Goal: Transaction & Acquisition: Purchase product/service

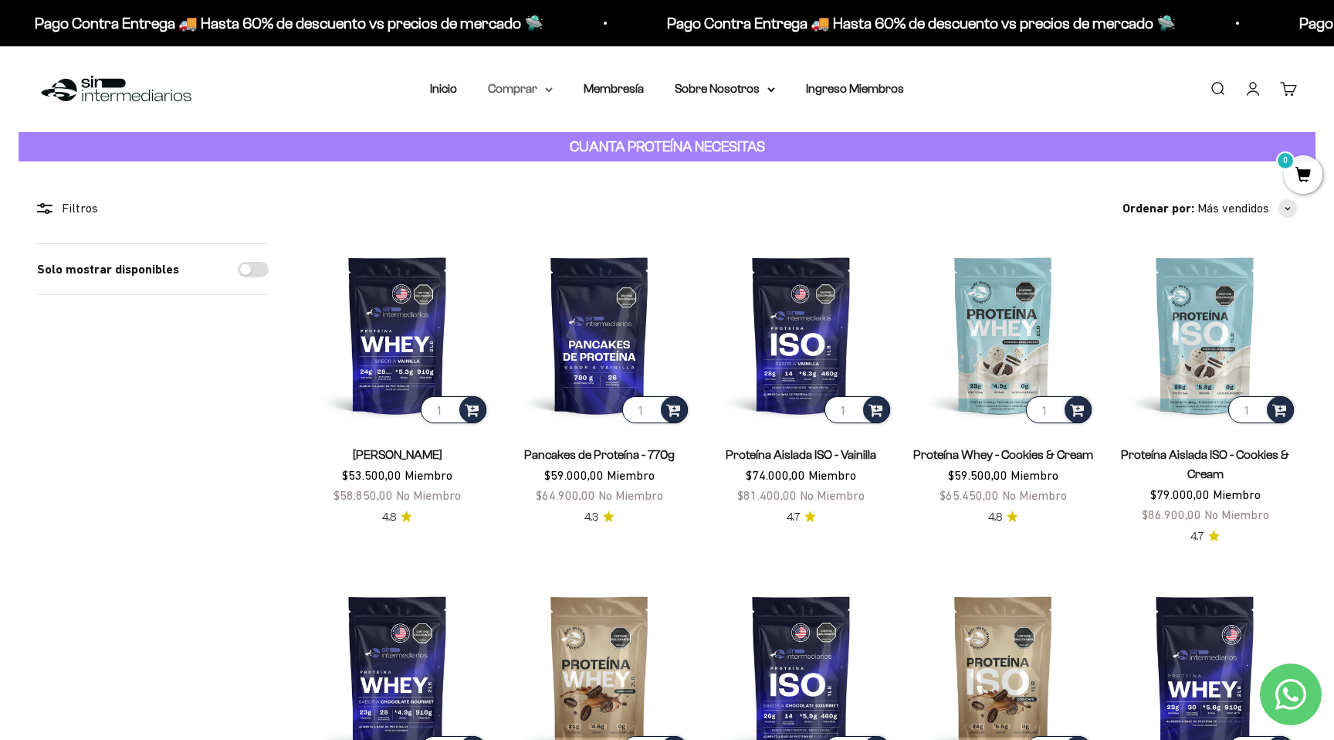
click at [551, 91] on icon at bounding box center [549, 89] width 8 height 5
click at [551, 168] on span "Otros Suplementos" at bounding box center [548, 167] width 103 height 13
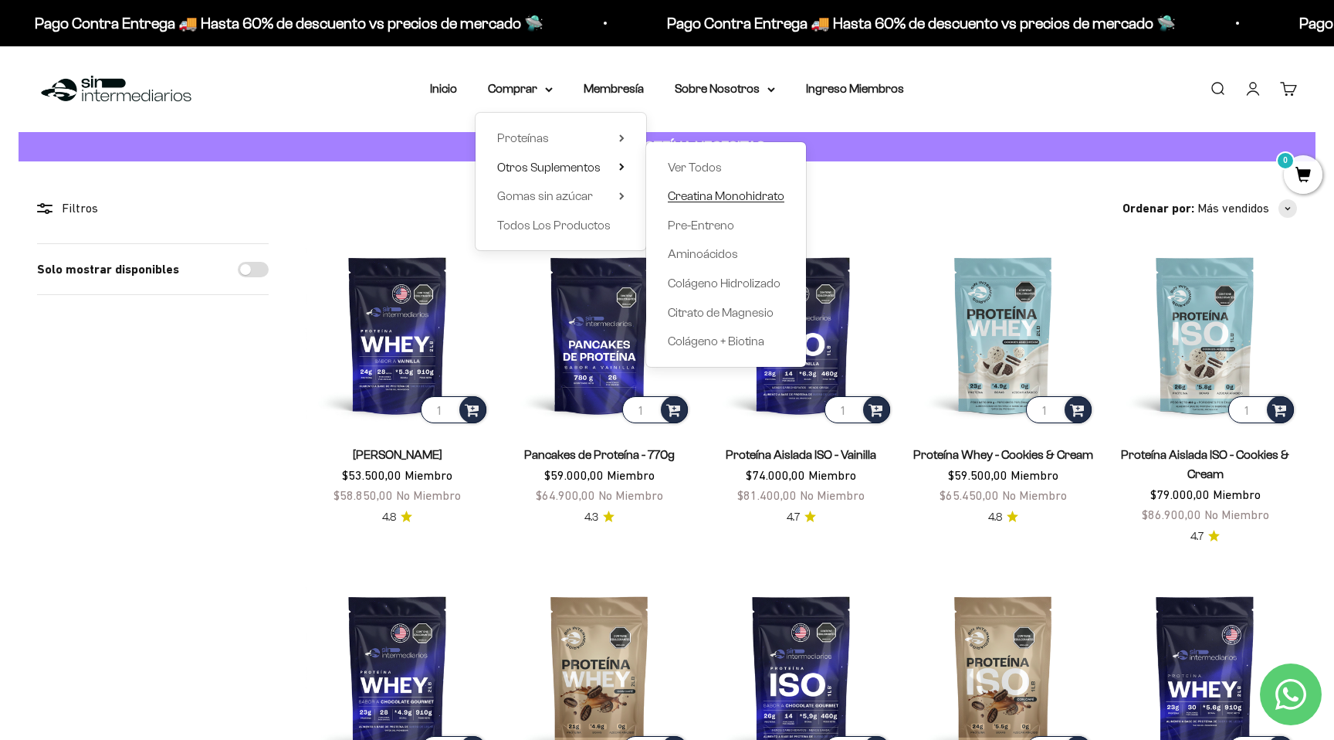
click at [713, 195] on span "Creatina Monohidrato" at bounding box center [726, 195] width 117 height 13
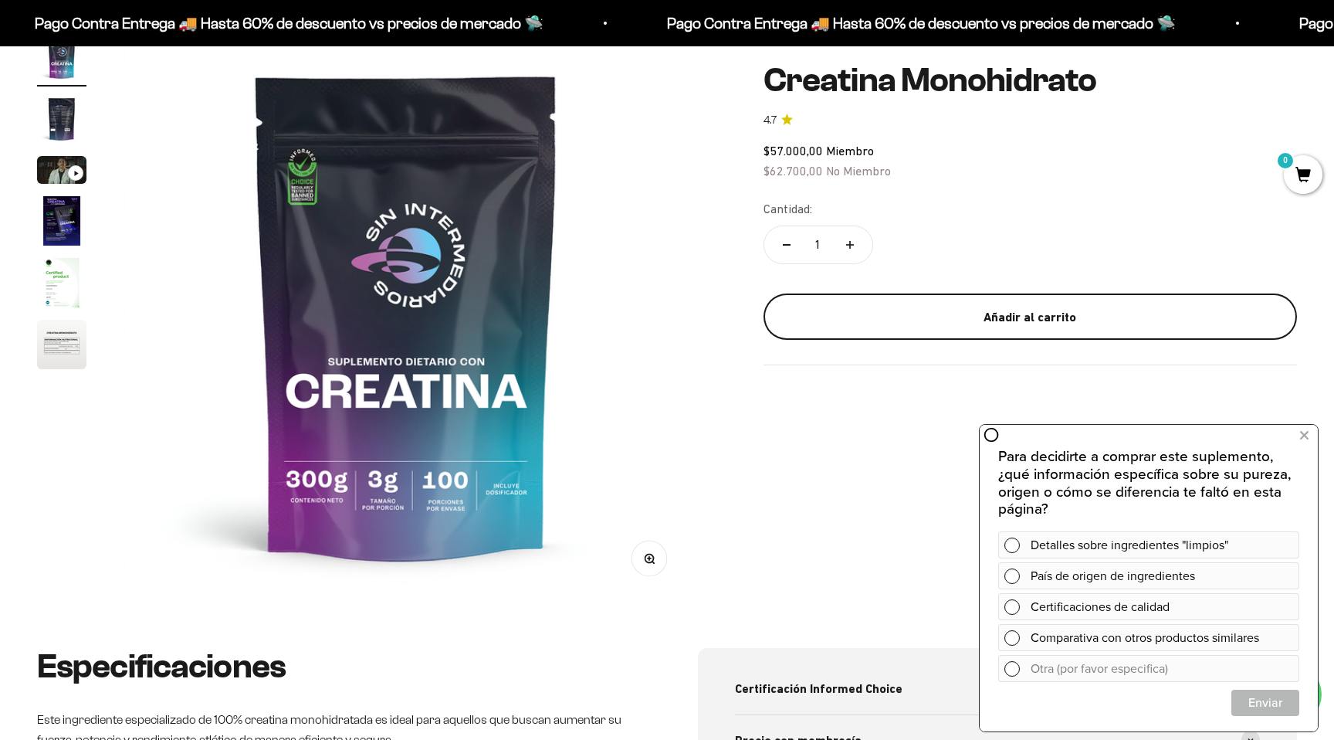
click at [854, 312] on div "Añadir al carrito" at bounding box center [1031, 317] width 472 height 20
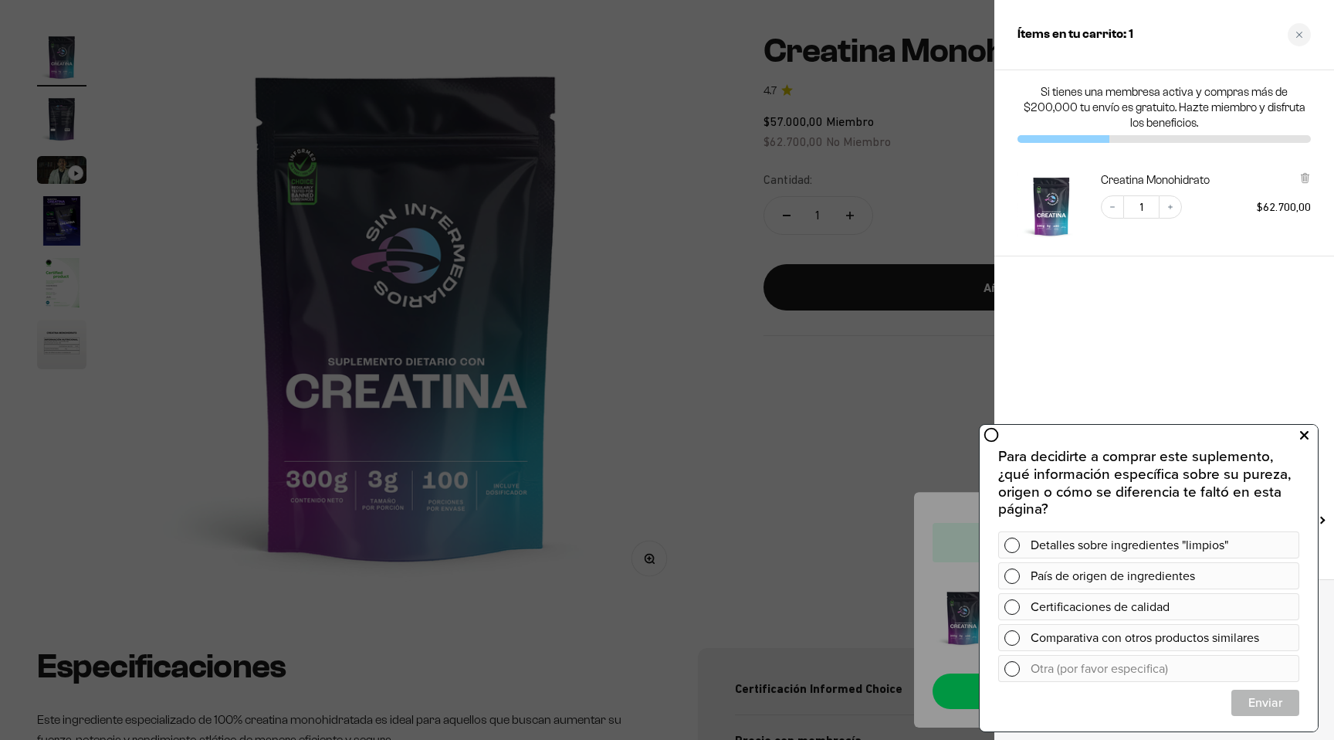
click at [1304, 435] on icon at bounding box center [1304, 435] width 8 height 20
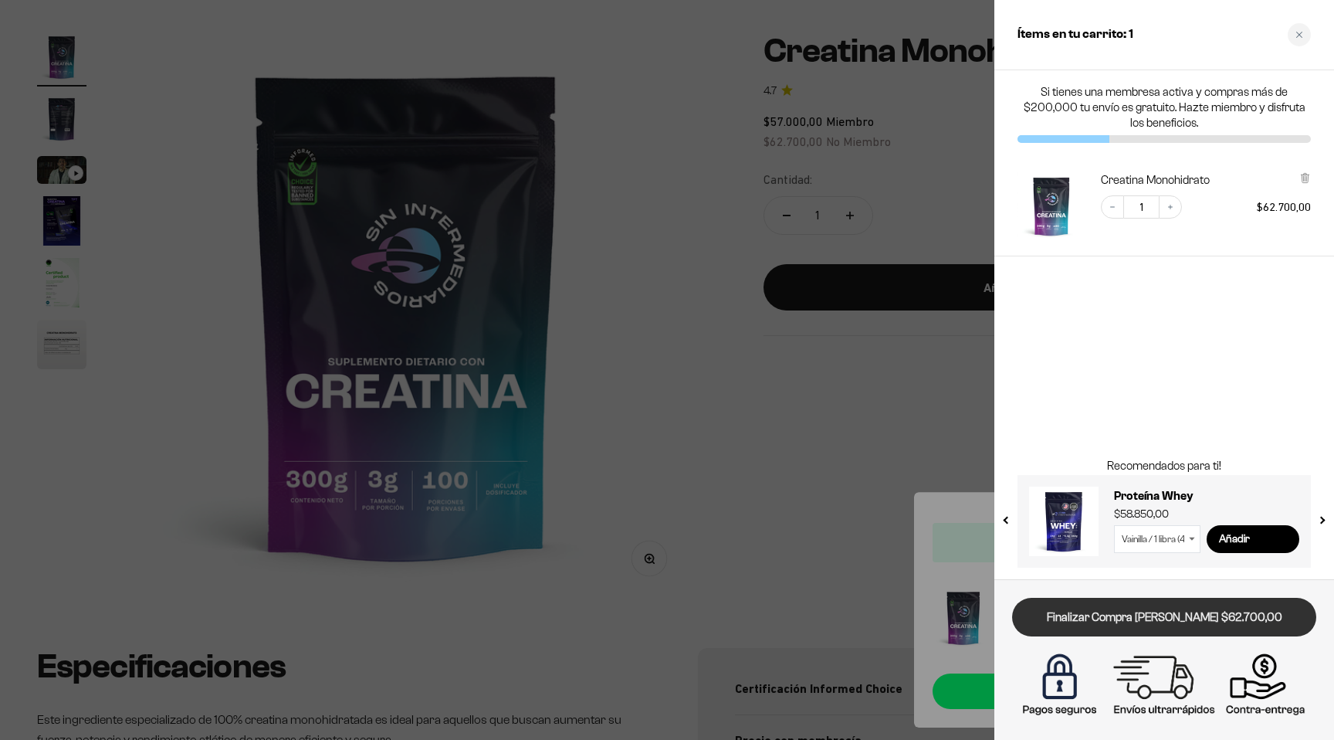
click at [1178, 621] on link "Finalizar Compra Segura $62.700,00" at bounding box center [1164, 617] width 304 height 39
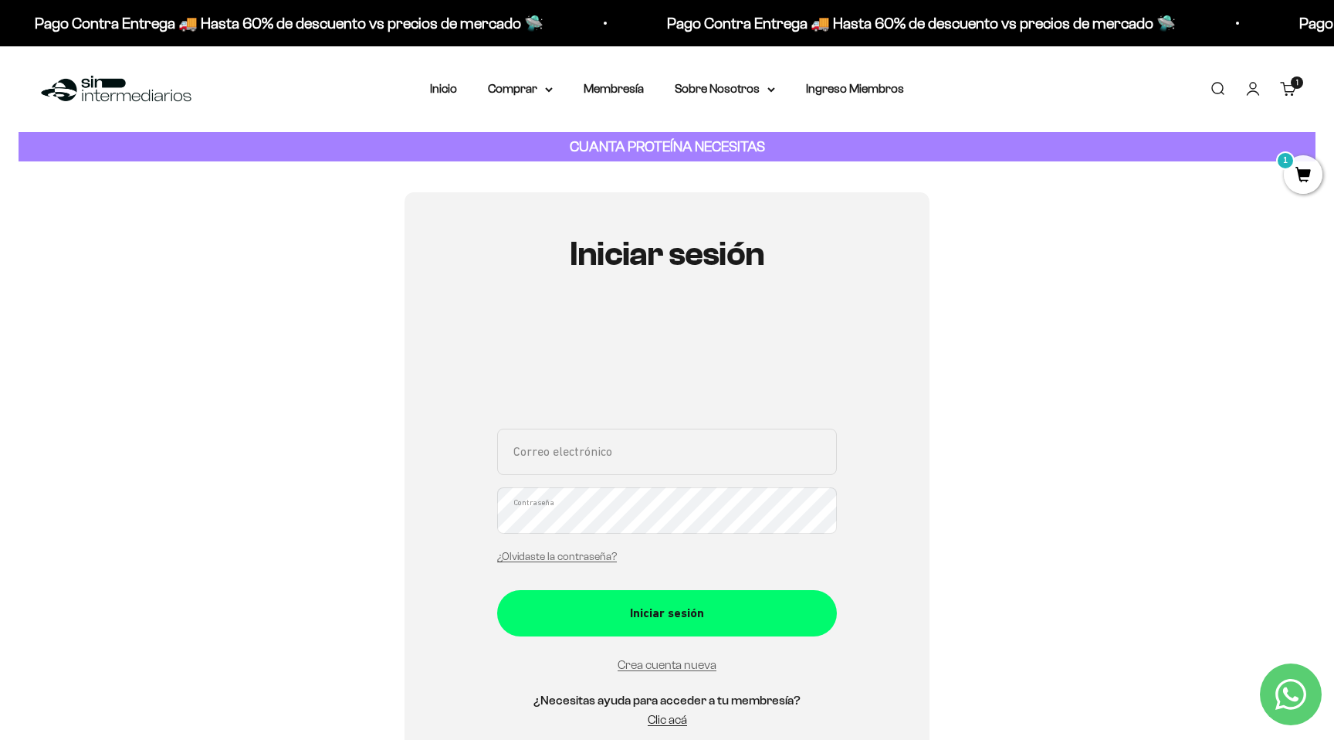
click at [639, 449] on input "Correo electrónico" at bounding box center [667, 452] width 340 height 46
type input "jvelasquez@netux.com"
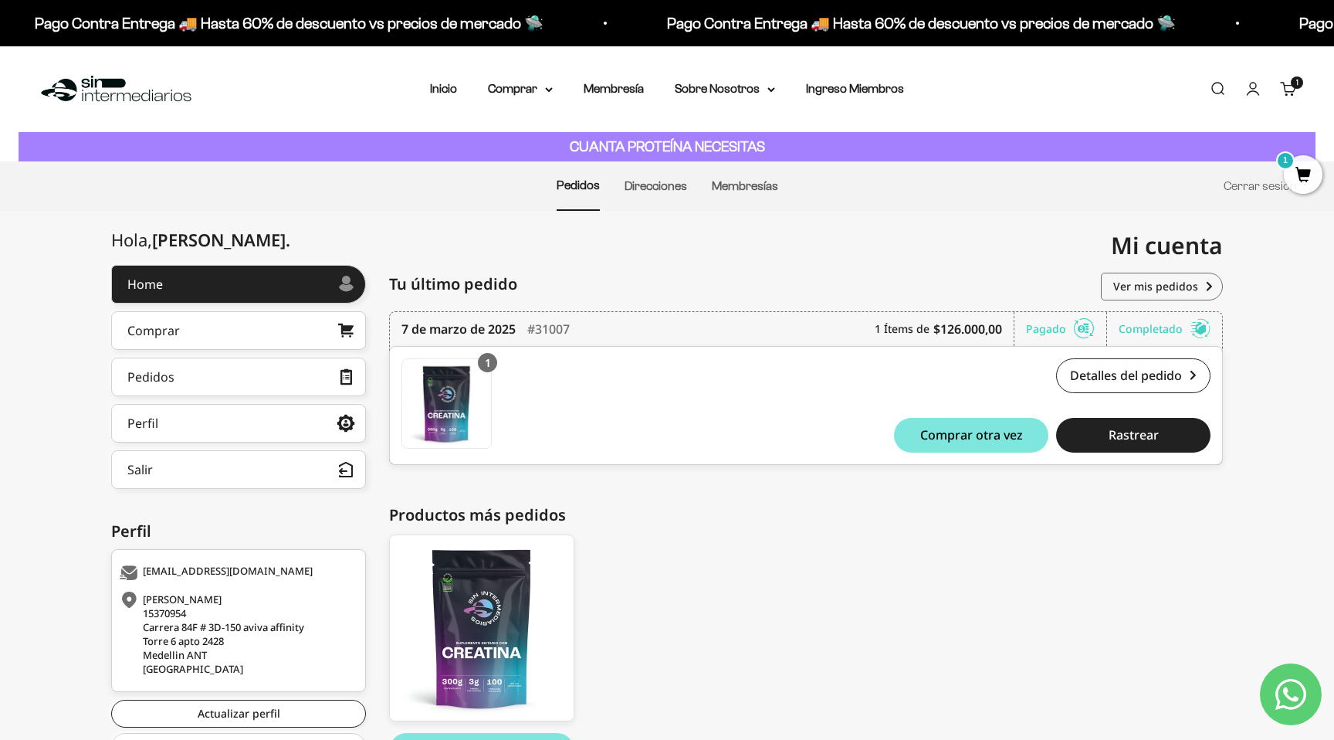
click at [1299, 180] on span "1" at bounding box center [1303, 174] width 39 height 39
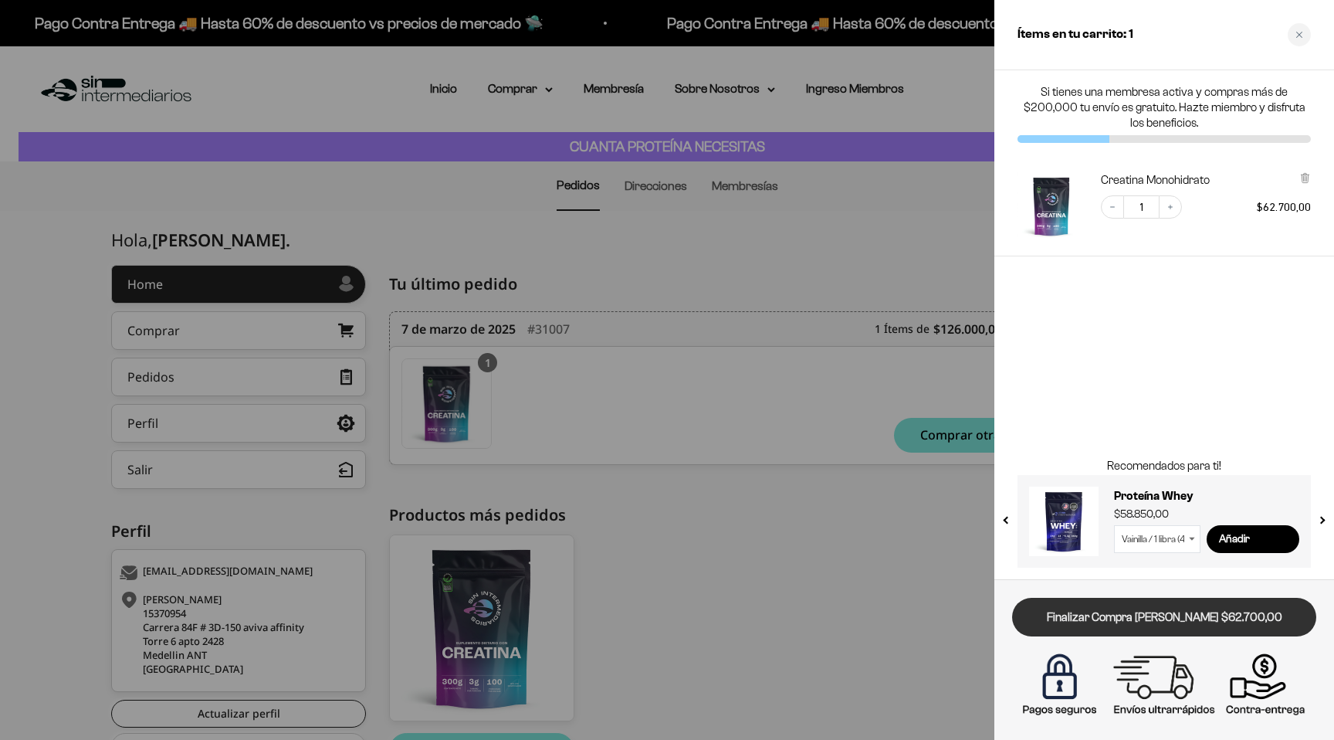
click at [1113, 622] on link "Finalizar Compra Segura $62.700,00" at bounding box center [1164, 617] width 304 height 39
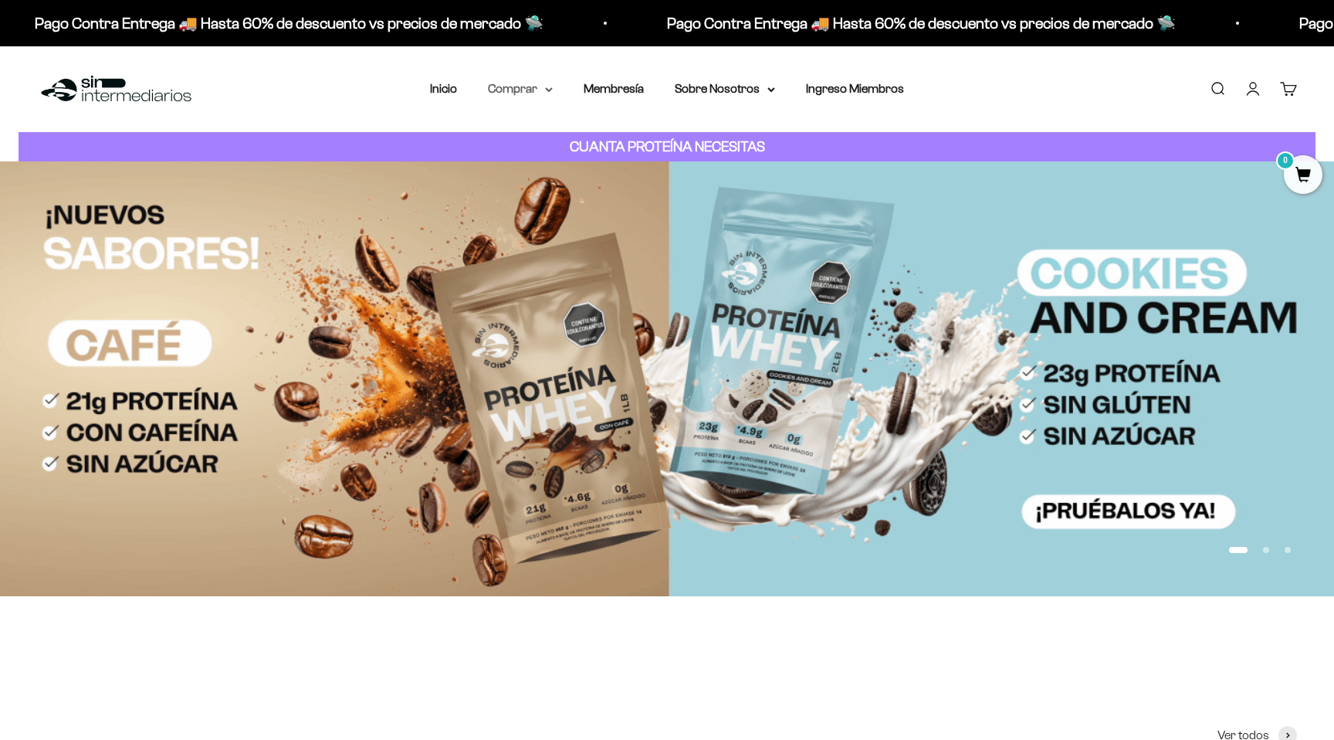
click at [547, 91] on icon at bounding box center [549, 89] width 8 height 5
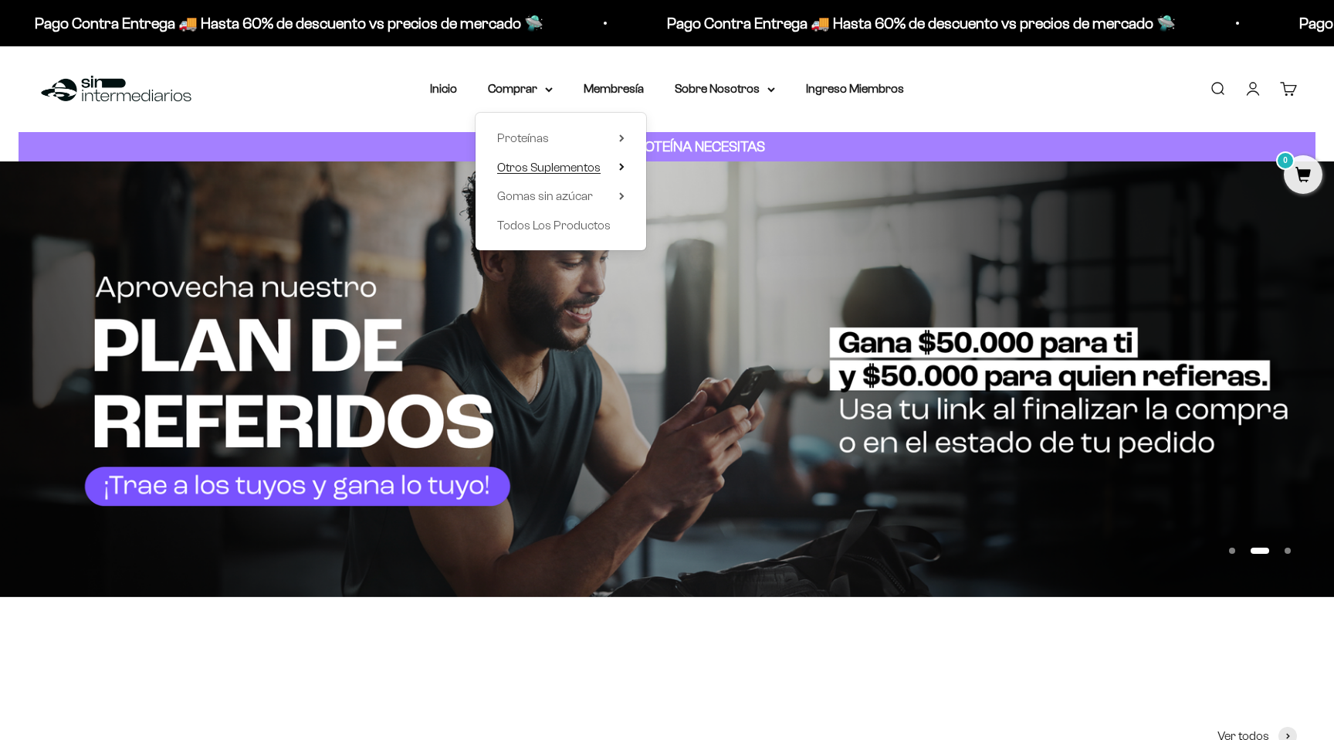
click at [545, 167] on span "Otros Suplementos" at bounding box center [548, 167] width 103 height 13
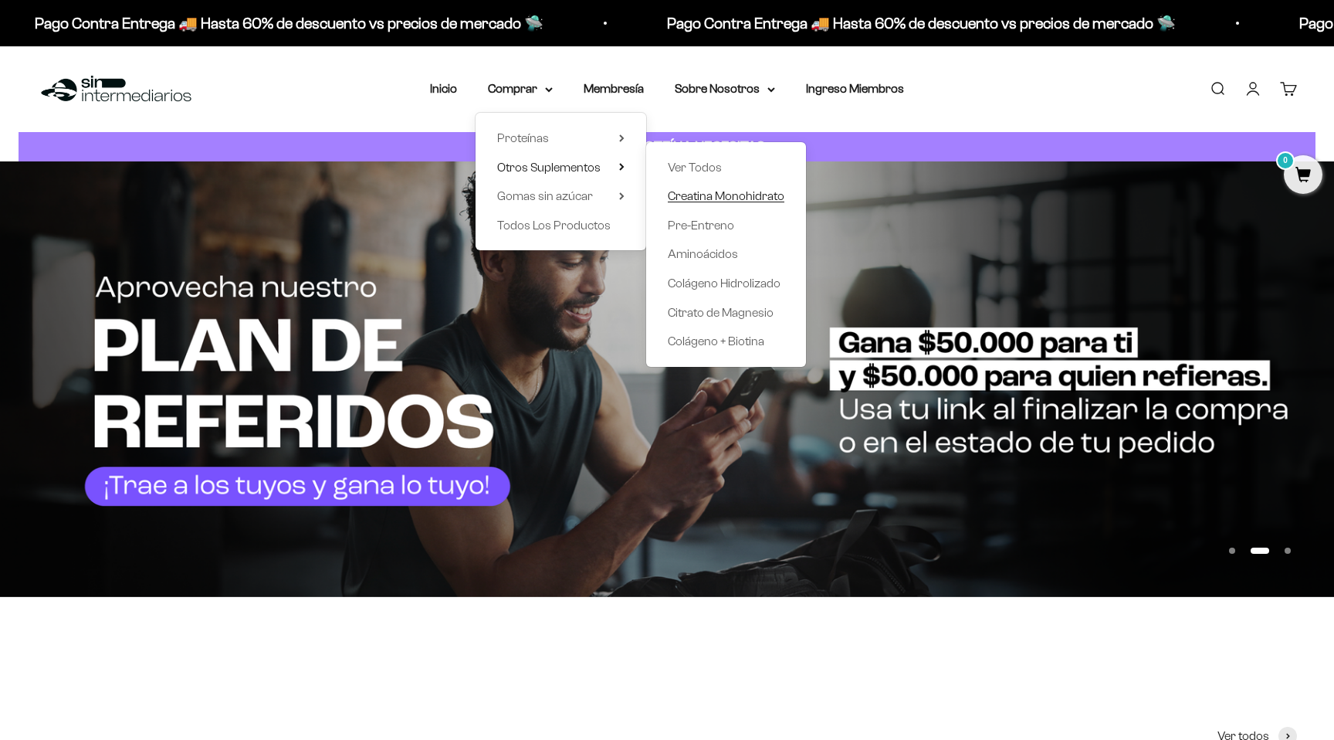
click at [695, 195] on span "Creatina Monohidrato" at bounding box center [726, 195] width 117 height 13
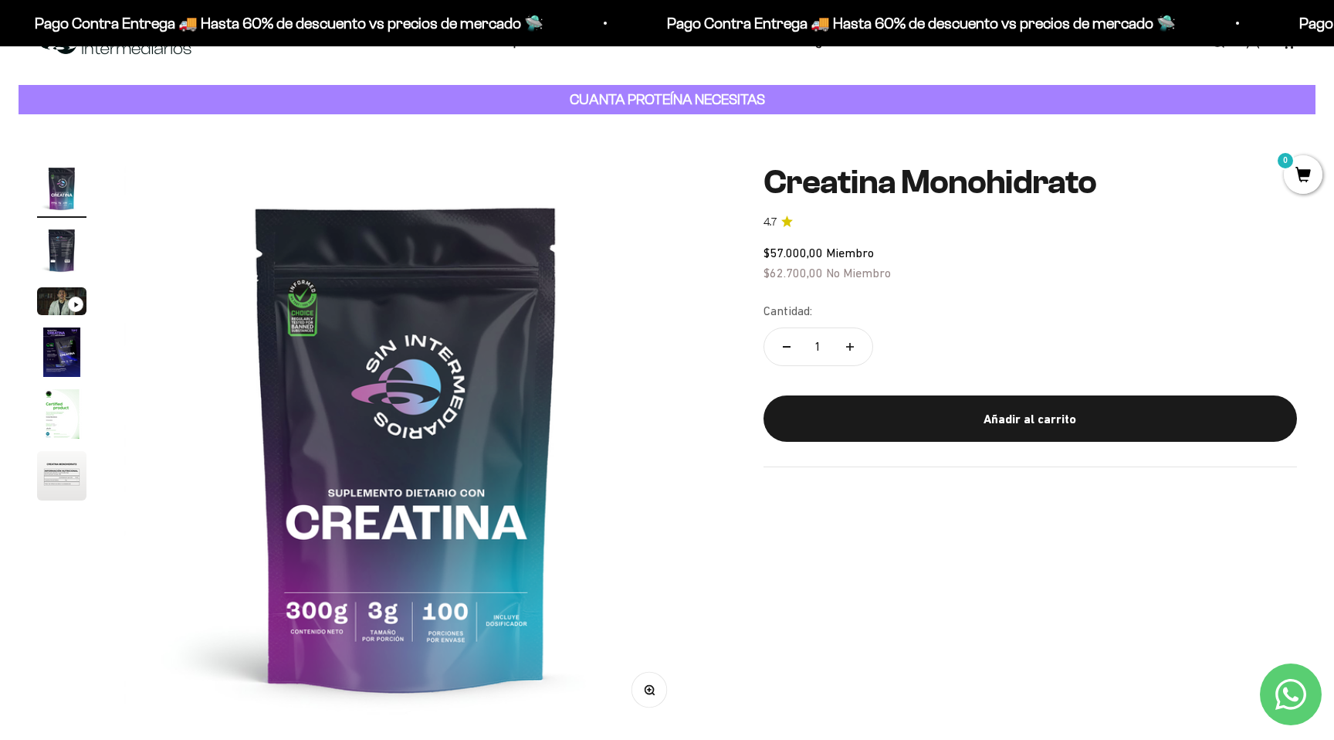
scroll to position [61, 0]
